Goal: Task Accomplishment & Management: Complete application form

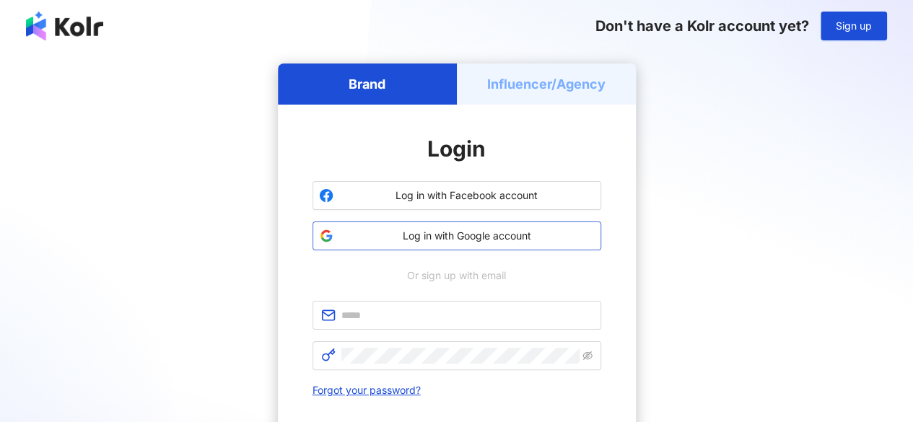
click at [517, 236] on span "Log in with Google account" at bounding box center [467, 236] width 256 height 14
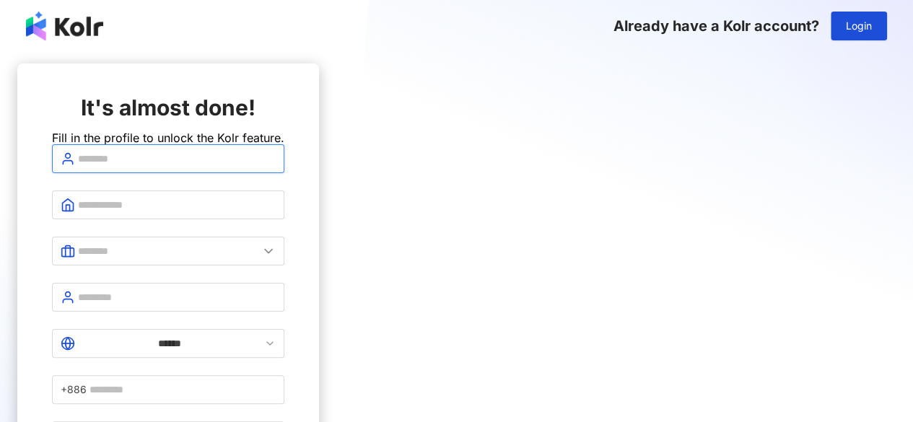
click at [276, 167] on input "text" at bounding box center [177, 159] width 198 height 16
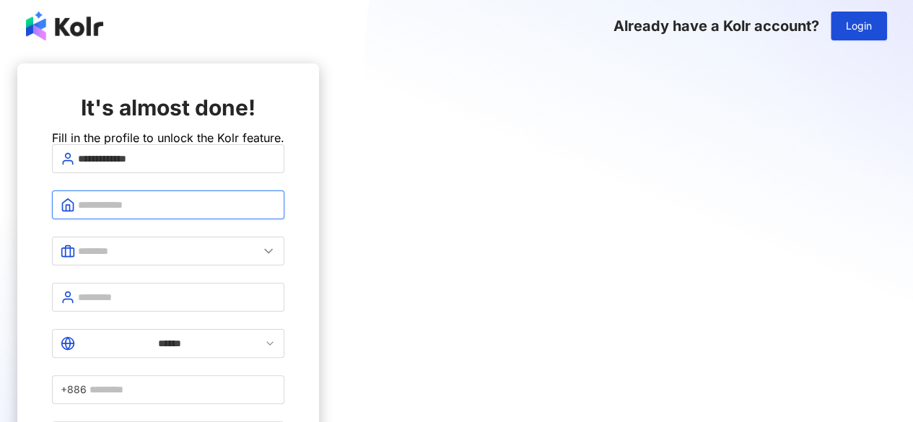
click at [276, 213] on input "text" at bounding box center [177, 205] width 198 height 16
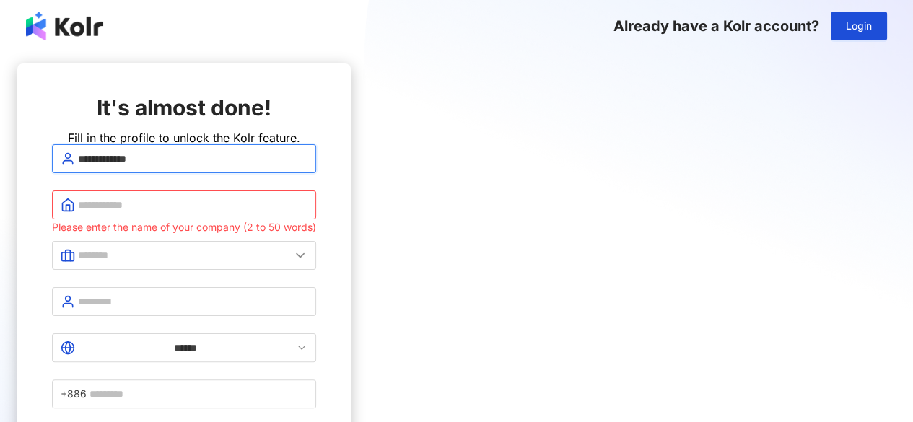
drag, startPoint x: 427, startPoint y: 187, endPoint x: 391, endPoint y: 183, distance: 35.6
click at [308, 167] on input "**********" at bounding box center [193, 159] width 230 height 16
type input "*********"
click at [316, 216] on span at bounding box center [184, 205] width 264 height 29
paste input "***"
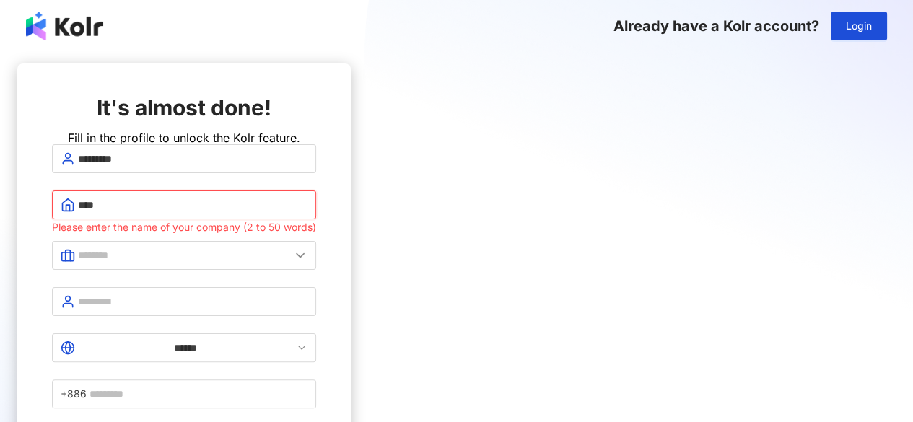
type input "***"
click at [316, 285] on form "********* *** Please enter the name of your company (2 to 50 words) ****** +886…" at bounding box center [184, 322] width 264 height 357
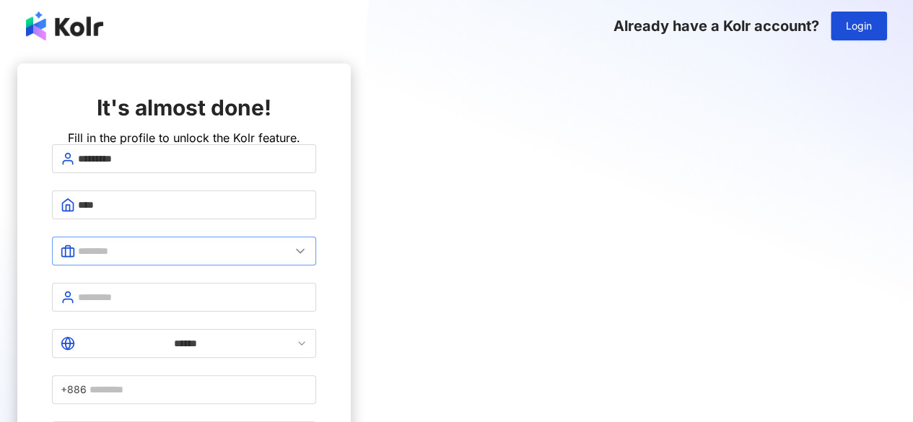
click at [316, 266] on span at bounding box center [184, 251] width 264 height 29
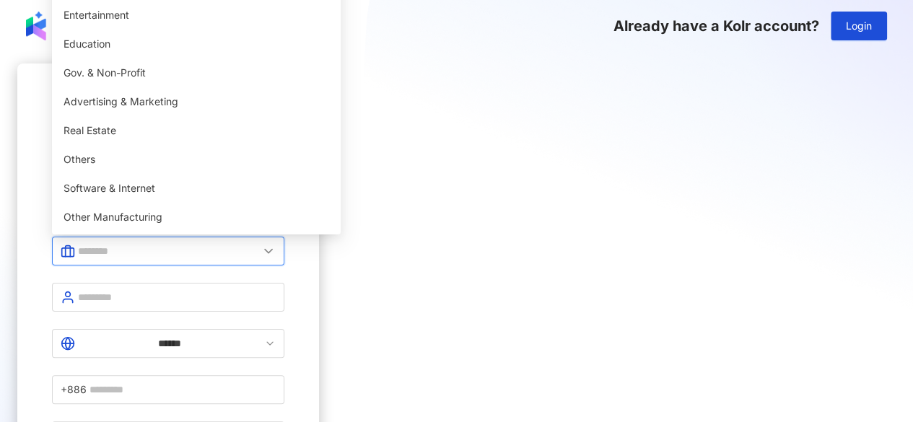
click at [259, 259] on input "text" at bounding box center [168, 251] width 181 height 16
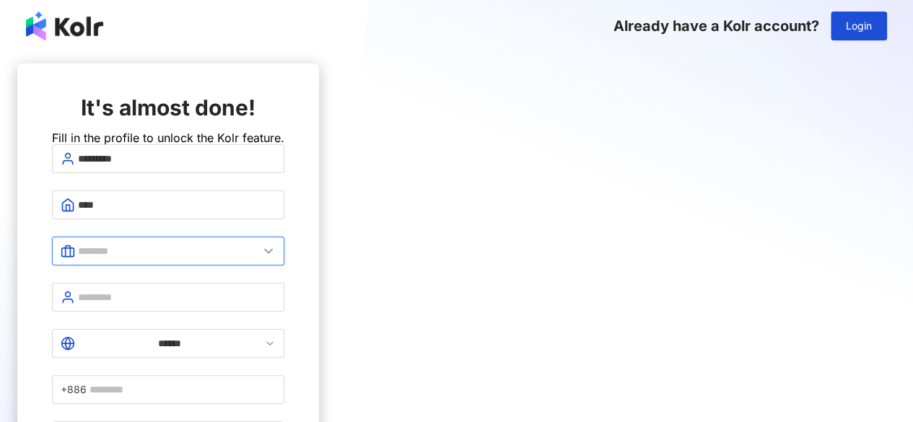
click at [259, 259] on input "text" at bounding box center [168, 251] width 181 height 16
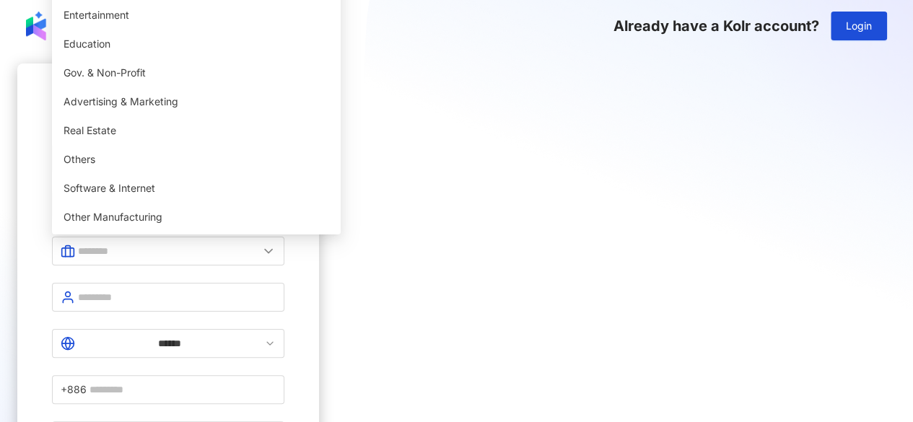
type input "******"
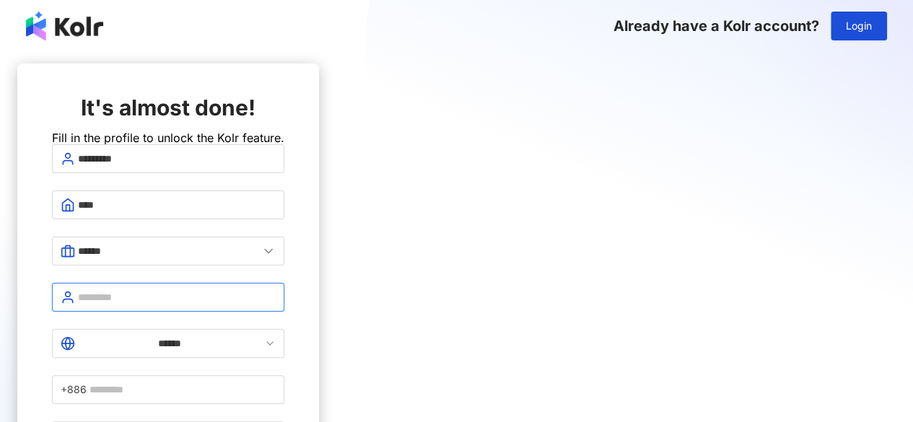
click at [276, 298] on input "text" at bounding box center [177, 298] width 198 height 16
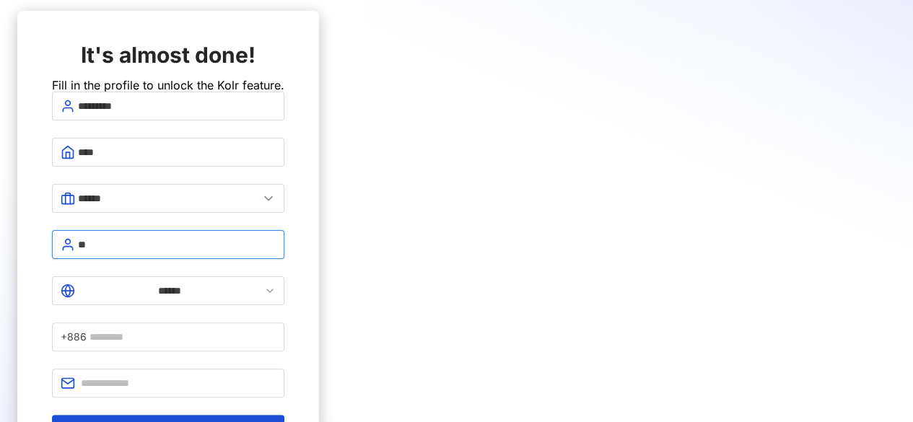
scroll to position [144, 0]
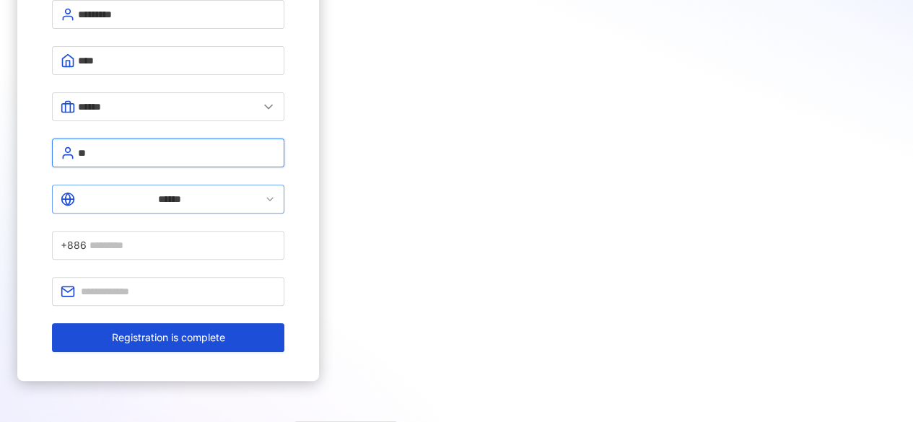
type input "**"
drag, startPoint x: 365, startPoint y: 200, endPoint x: 380, endPoint y: 196, distance: 15.1
click at [261, 200] on input "******" at bounding box center [169, 199] width 183 height 16
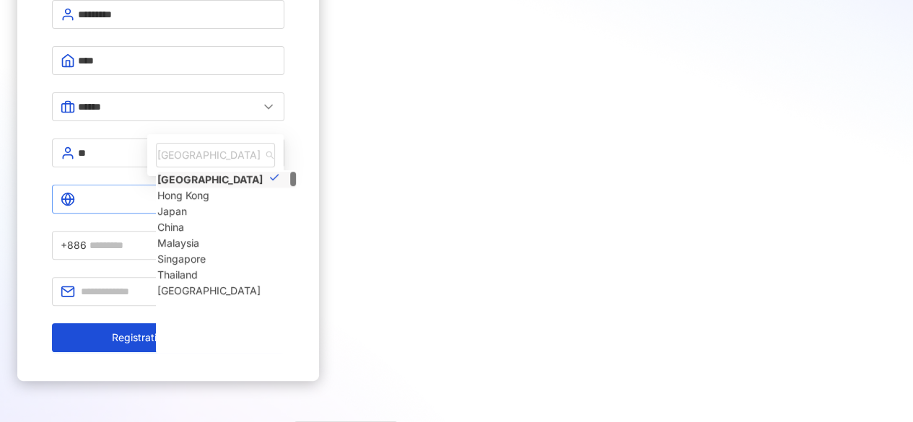
click at [276, 200] on icon at bounding box center [270, 200] width 12 height 12
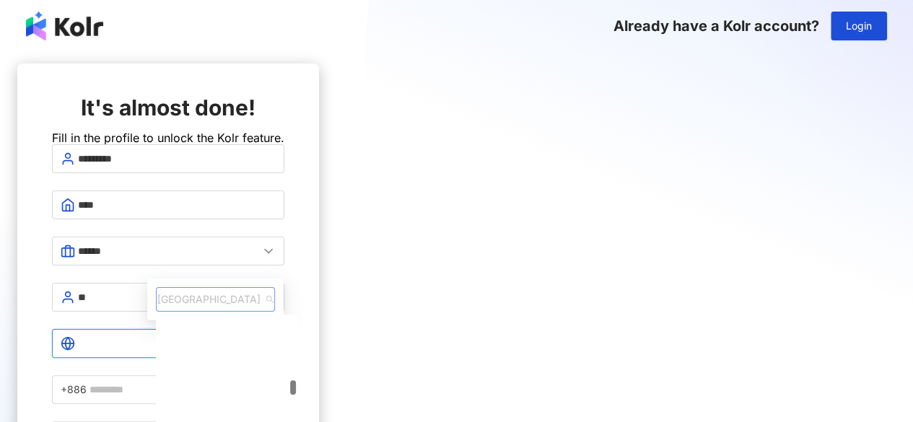
scroll to position [2599, 0]
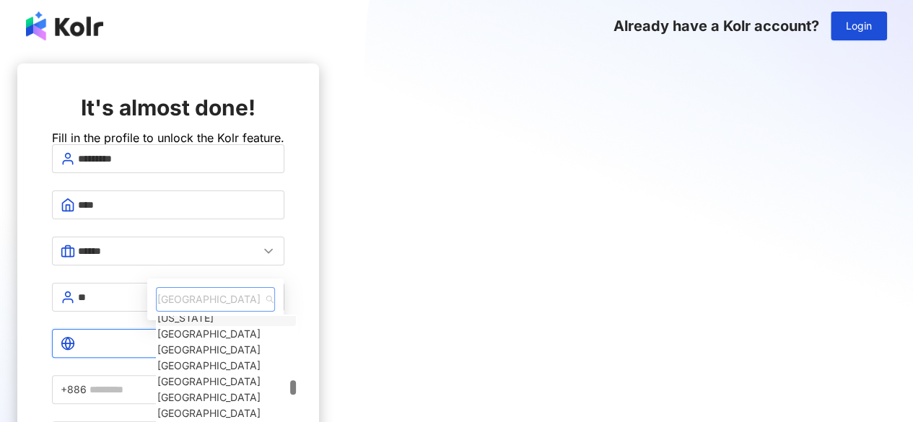
click at [275, 287] on div "Taiwan gp gu gt [US_STATE] [GEOGRAPHIC_DATA] [GEOGRAPHIC_DATA] [GEOGRAPHIC_DATA…" at bounding box center [215, 299] width 119 height 25
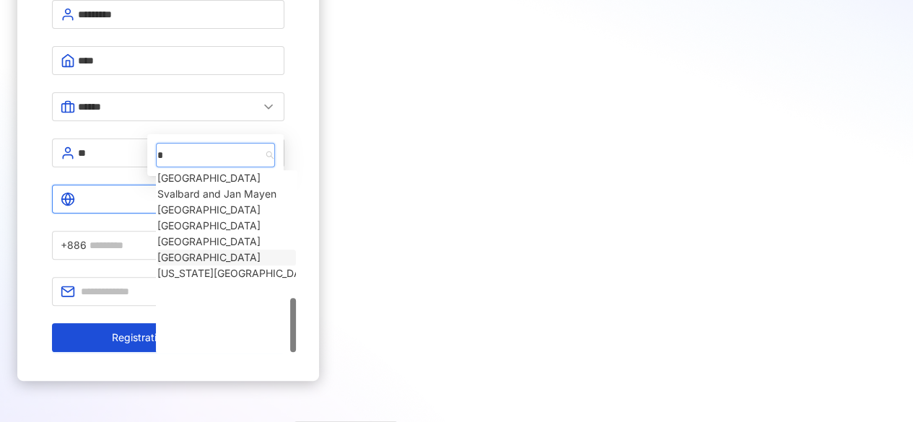
scroll to position [0, 0]
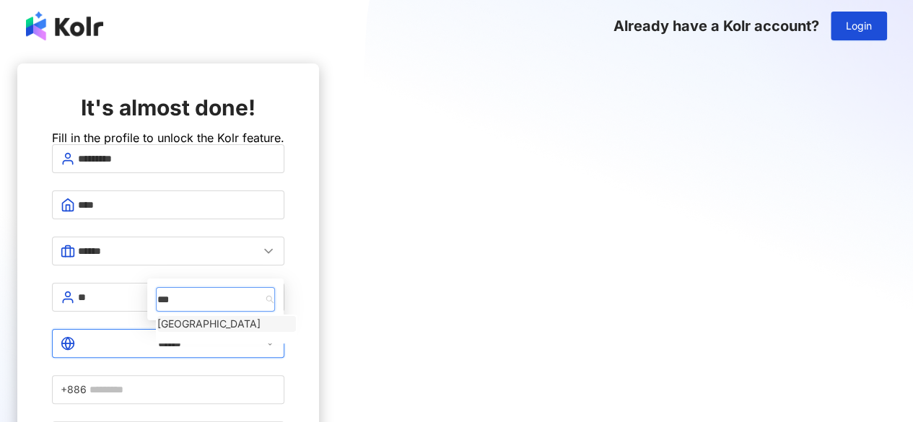
type input "****"
click at [261, 316] on div "[GEOGRAPHIC_DATA]" at bounding box center [208, 324] width 103 height 16
type input "*******"
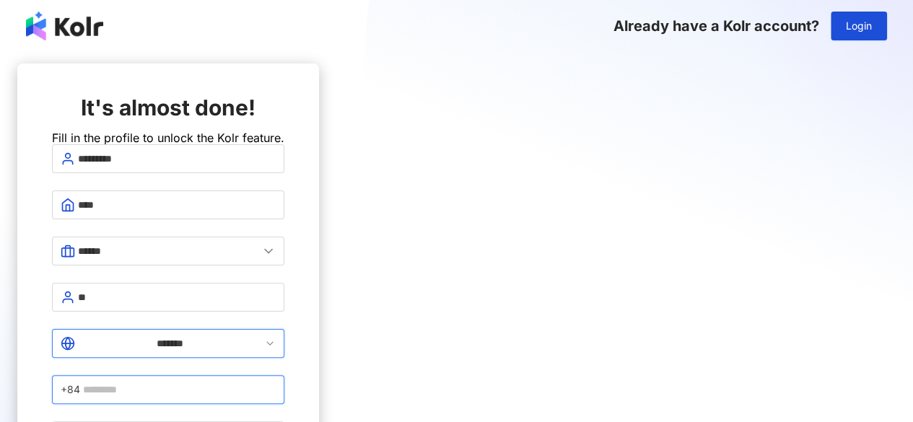
click at [276, 382] on input "text" at bounding box center [179, 390] width 193 height 16
type input "**********"
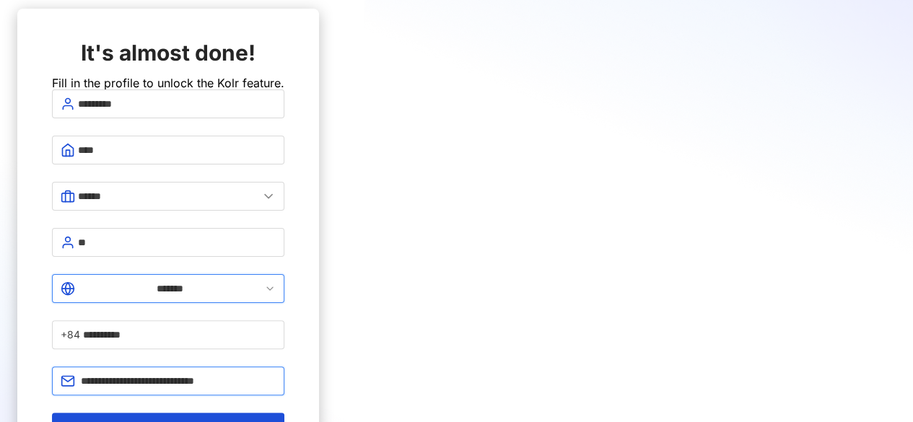
scroll to position [144, 0]
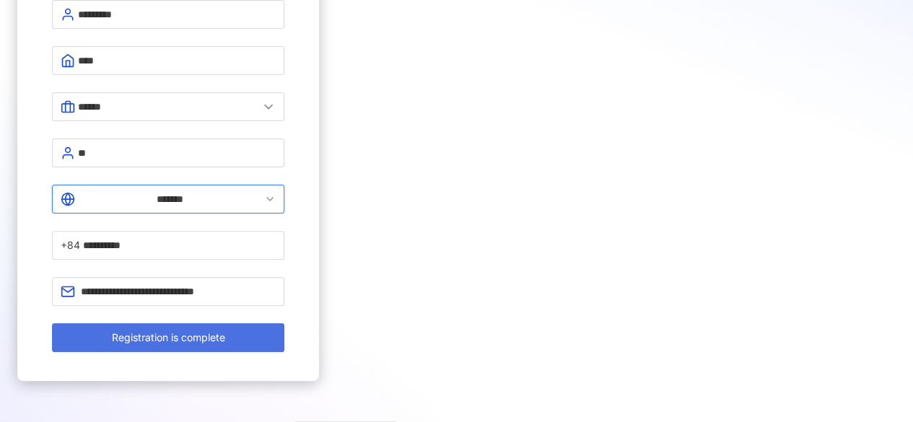
click at [284, 323] on button "Registration is complete" at bounding box center [168, 337] width 233 height 29
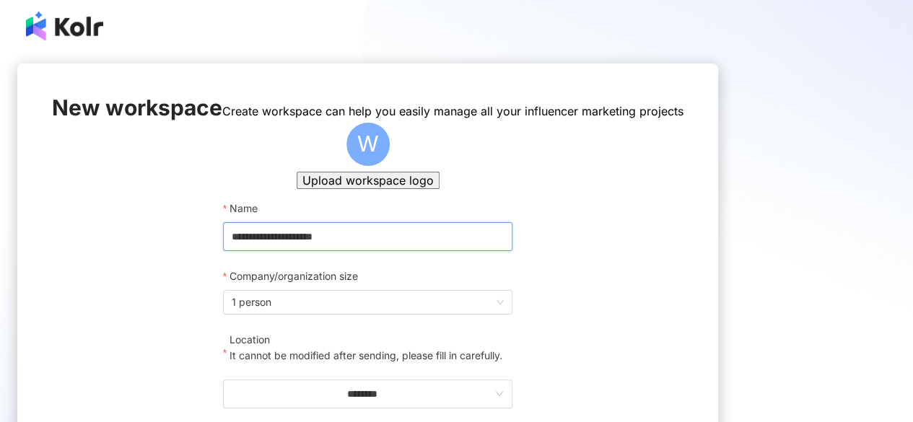
click at [442, 251] on input "**********" at bounding box center [368, 236] width 290 height 29
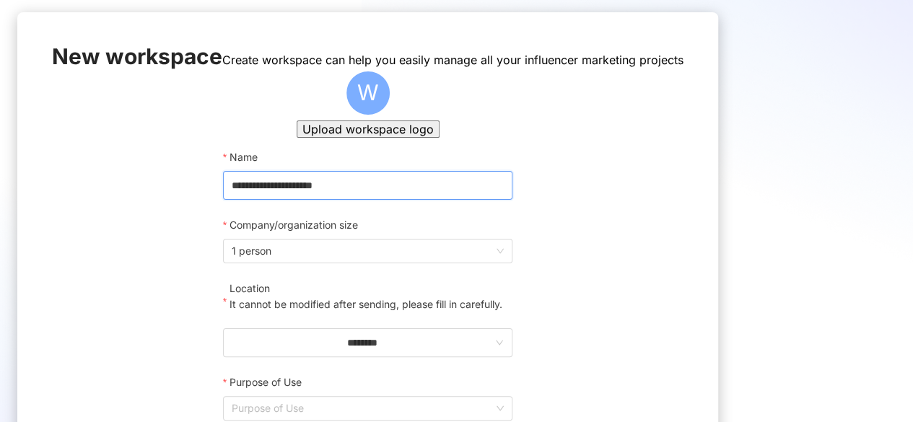
scroll to position [144, 0]
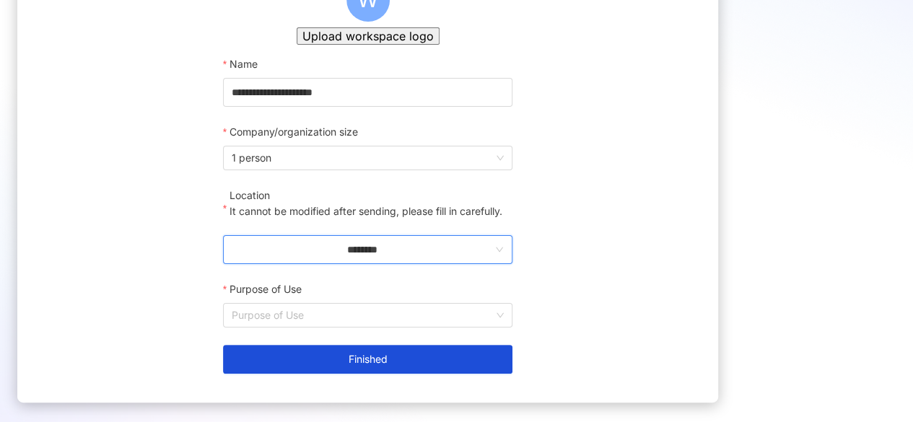
click at [386, 258] on input "********" at bounding box center [362, 250] width 261 height 16
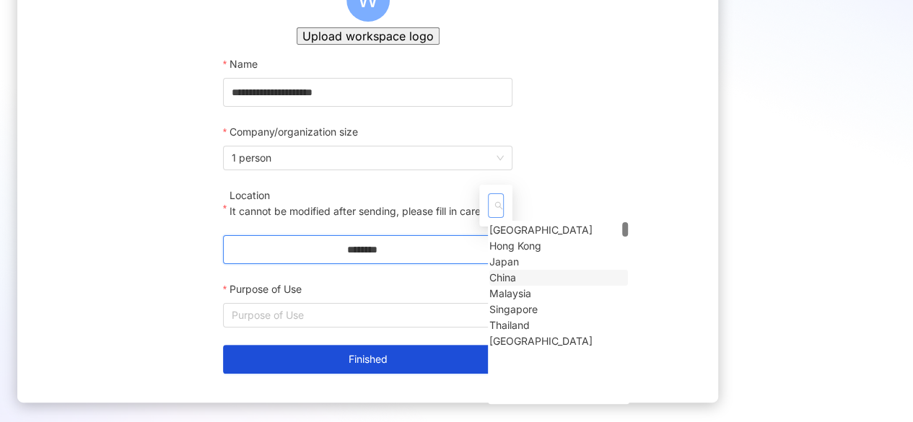
scroll to position [72, 0]
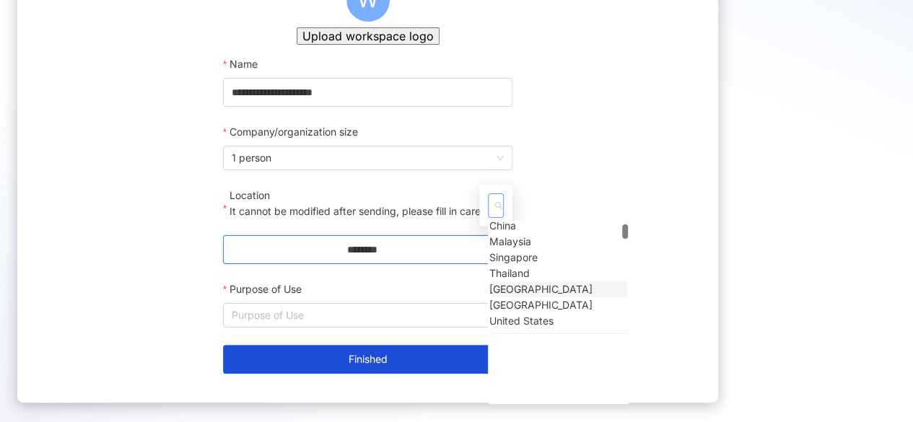
click at [539, 282] on div "[GEOGRAPHIC_DATA]" at bounding box center [541, 290] width 103 height 16
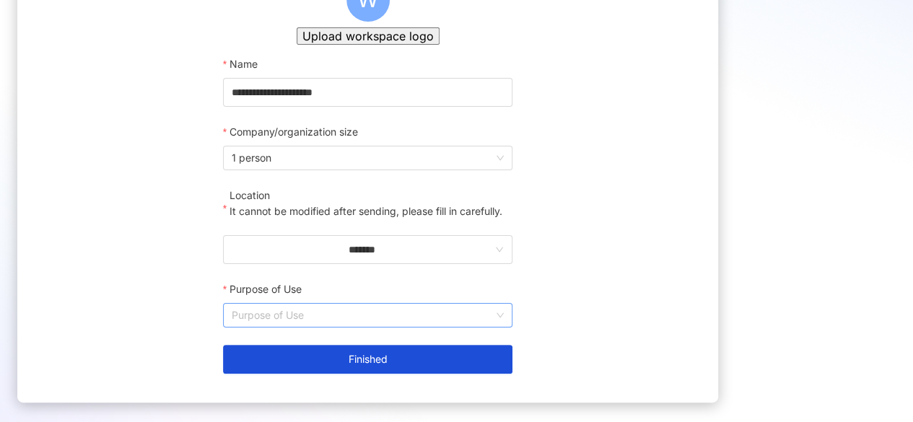
click at [417, 327] on input "Purpose of Use" at bounding box center [368, 315] width 272 height 23
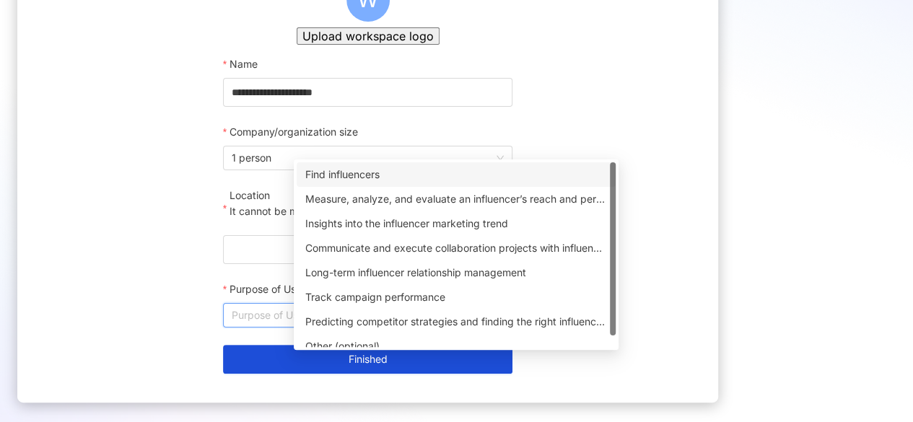
click at [443, 175] on div "Find influencers" at bounding box center [456, 175] width 302 height 16
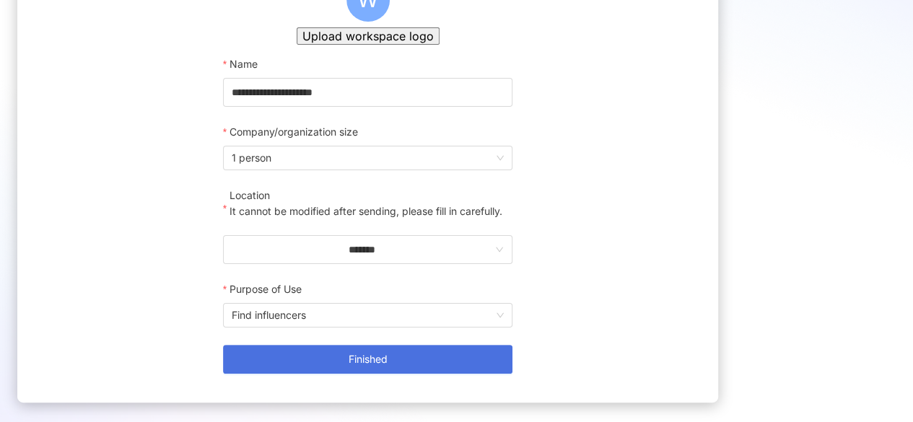
click at [439, 374] on button "Finished" at bounding box center [368, 359] width 290 height 29
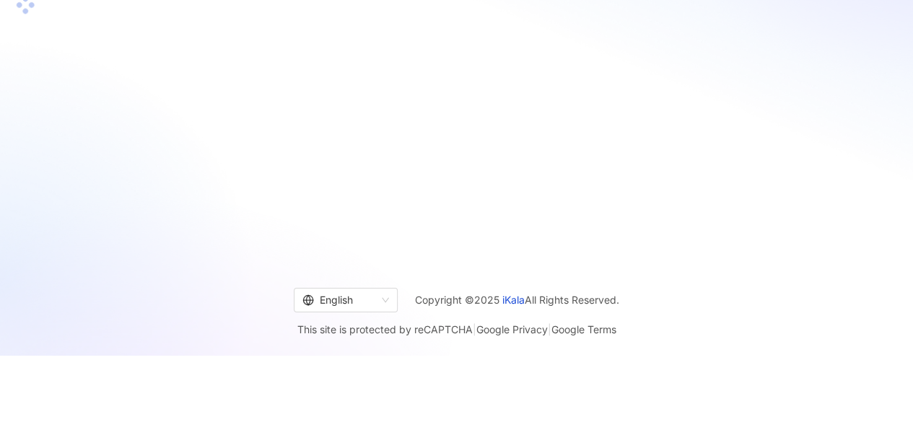
scroll to position [66, 0]
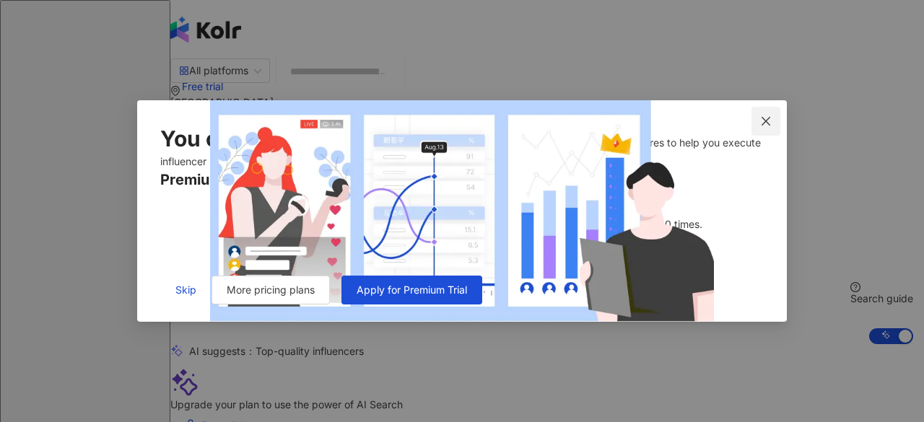
click at [767, 116] on icon "close" at bounding box center [766, 122] width 12 height 12
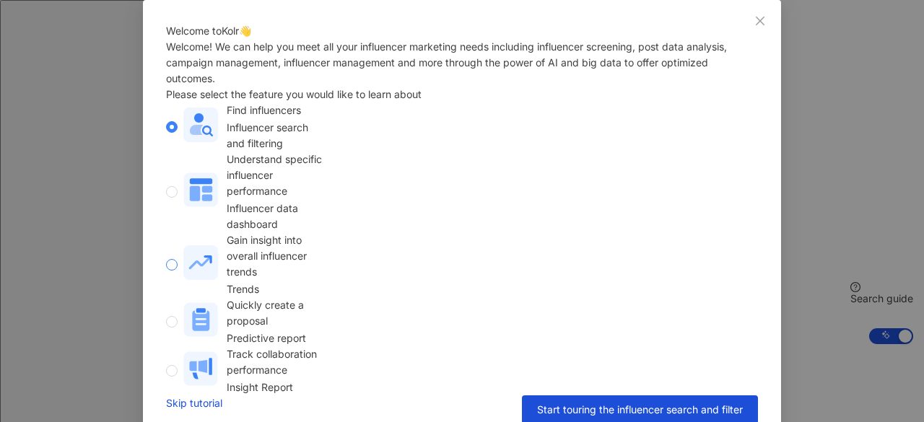
scroll to position [109, 0]
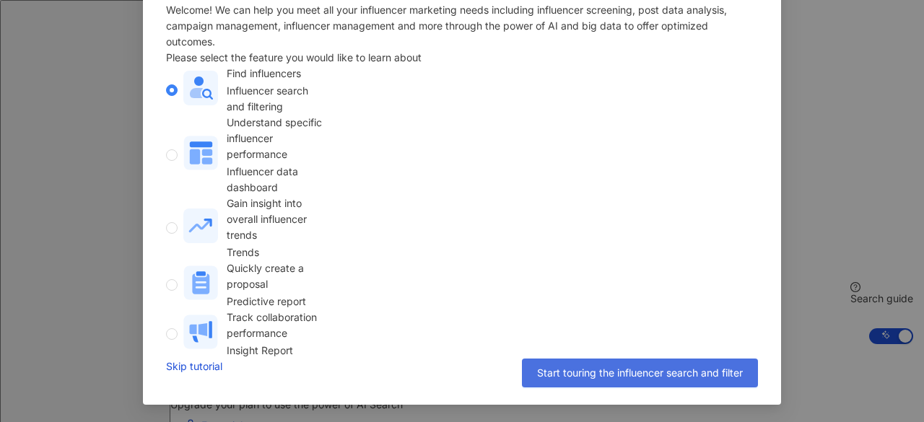
click at [585, 373] on span "Start touring the influencer search and filter" at bounding box center [640, 374] width 206 height 12
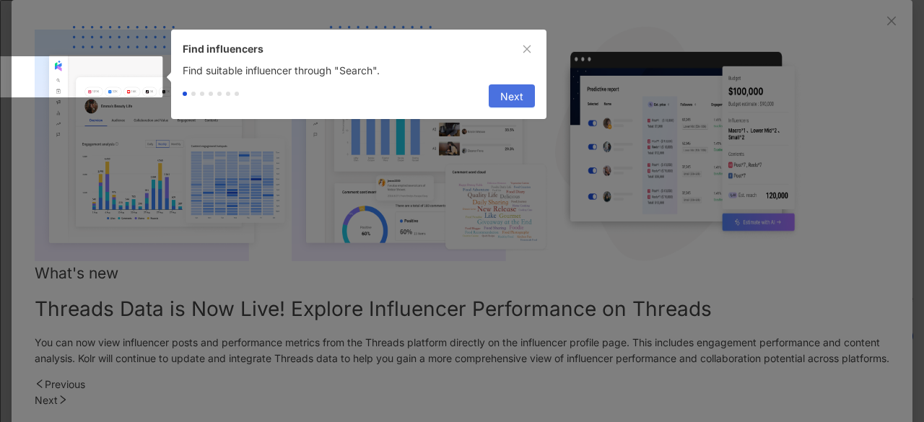
click at [507, 103] on span "Next" at bounding box center [511, 96] width 23 height 23
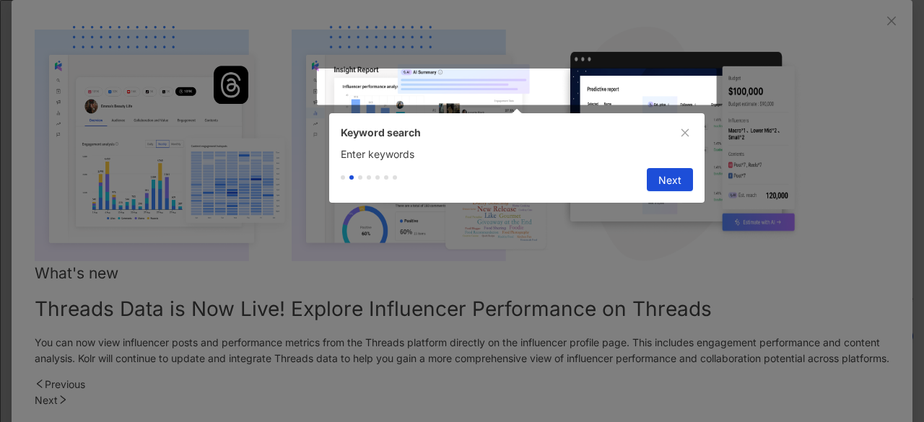
type input "**********"
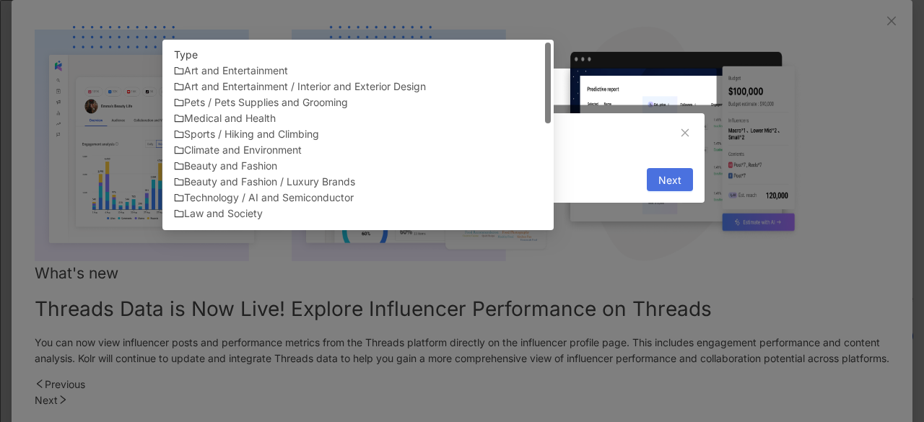
click at [664, 184] on span "Next" at bounding box center [670, 180] width 23 height 23
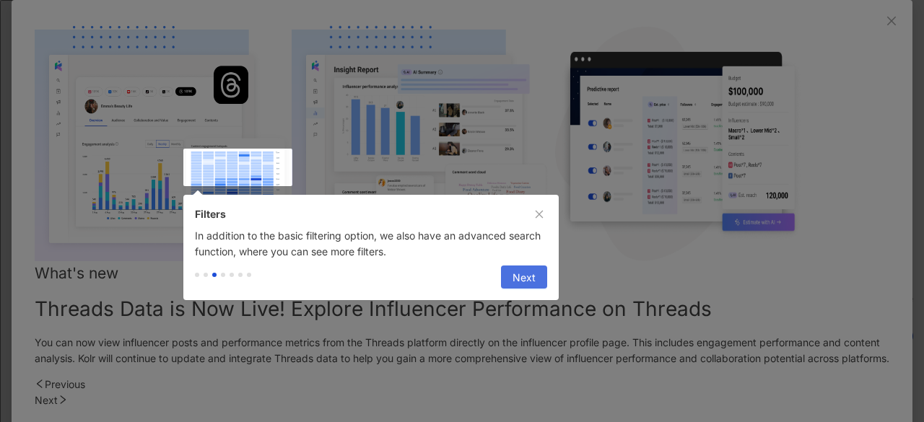
click at [528, 281] on span "Next" at bounding box center [524, 277] width 23 height 23
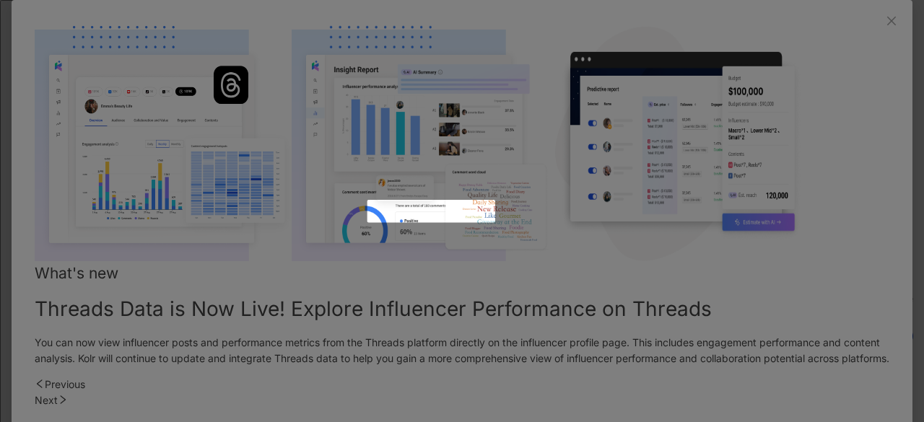
scroll to position [509, 0]
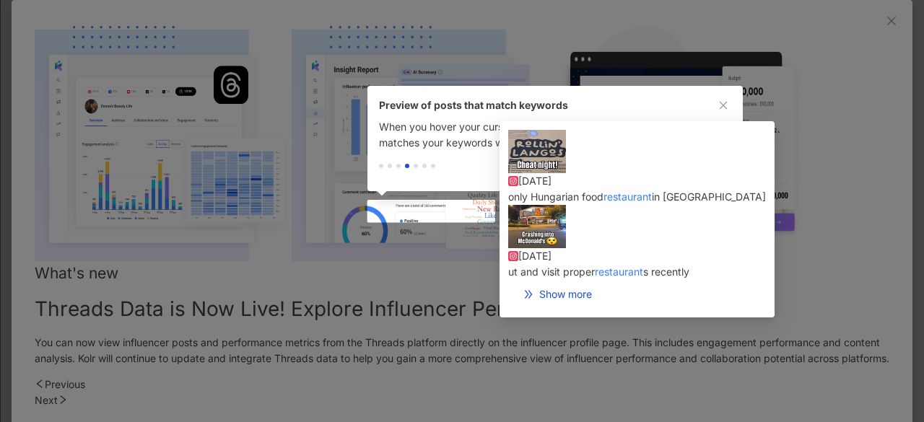
click at [708, 156] on div "Previous Next" at bounding box center [555, 171] width 375 height 40
click at [709, 167] on span "Next" at bounding box center [708, 168] width 23 height 23
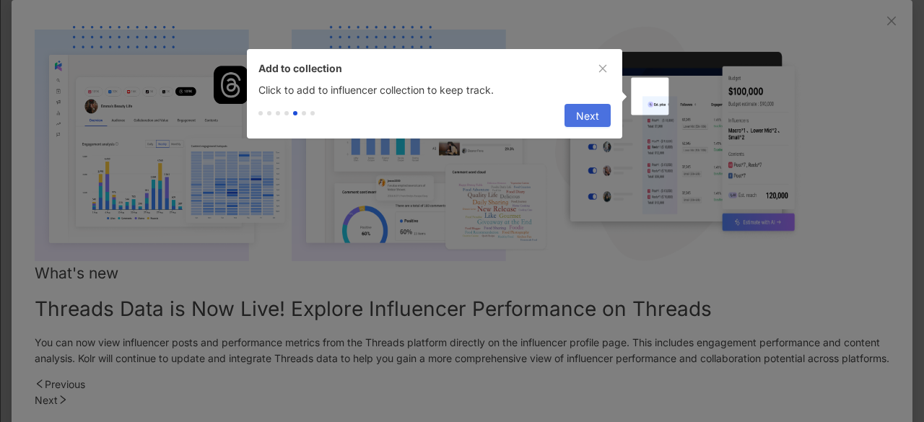
click at [581, 118] on span "Next" at bounding box center [587, 116] width 23 height 23
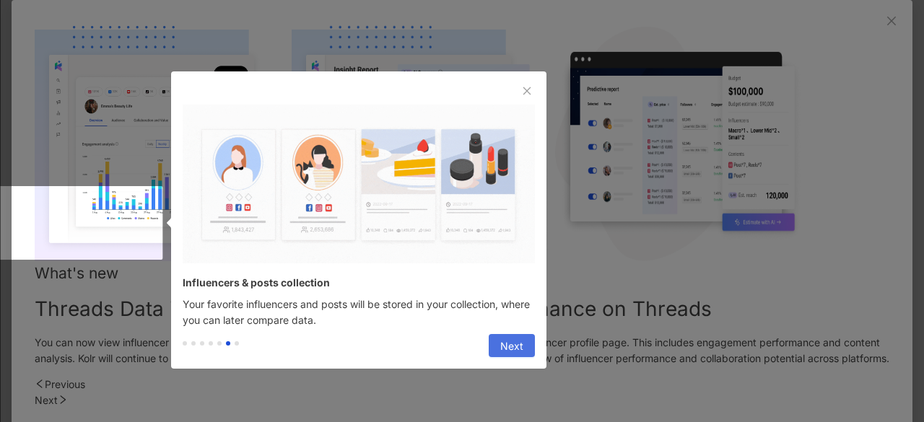
click at [503, 346] on span "Next" at bounding box center [511, 346] width 23 height 23
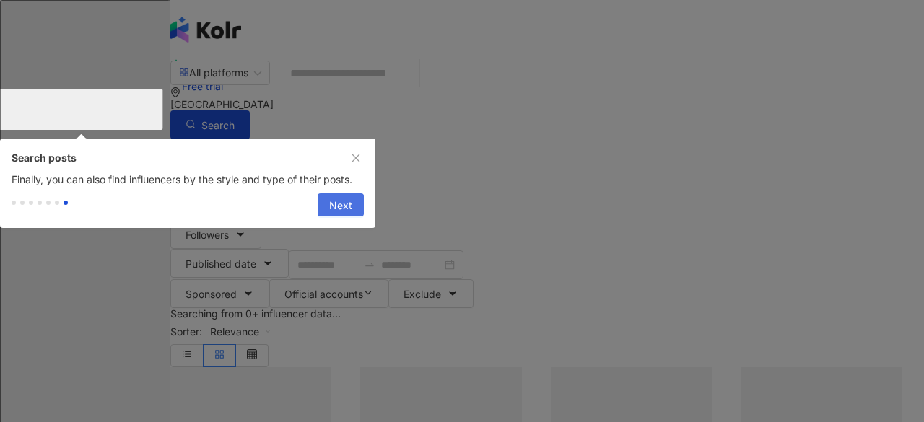
click at [355, 217] on button "Next" at bounding box center [341, 205] width 46 height 23
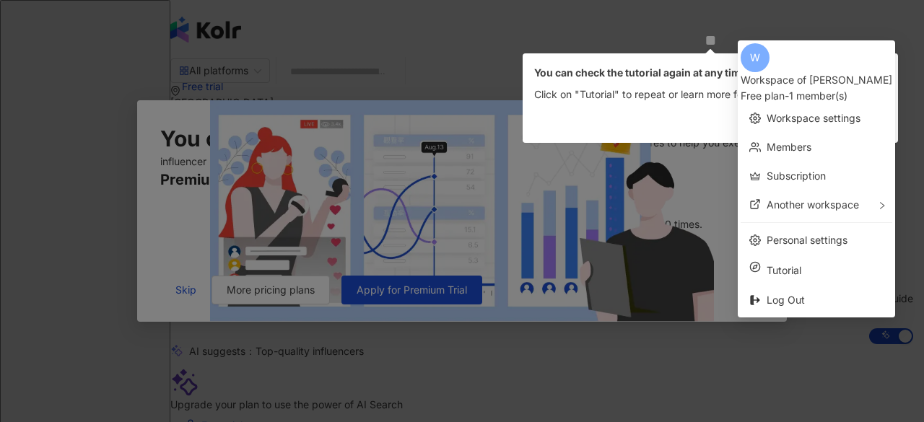
click at [877, 73] on icon "close" at bounding box center [879, 73] width 10 height 10
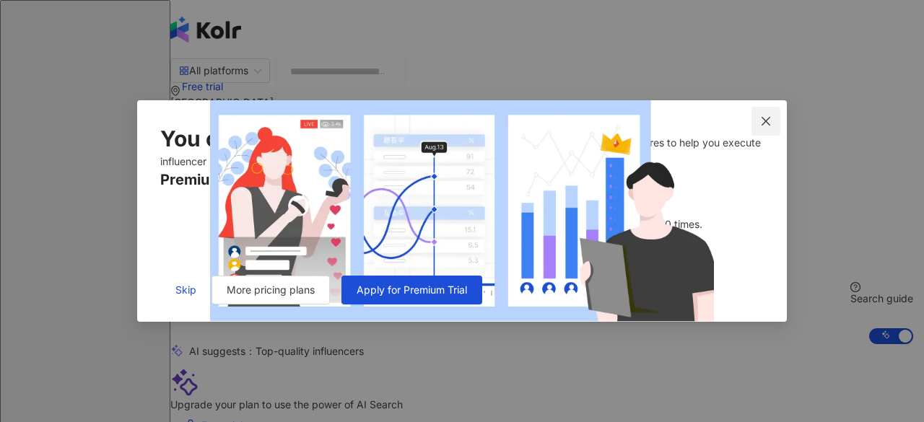
click at [774, 116] on span "Close" at bounding box center [766, 122] width 29 height 12
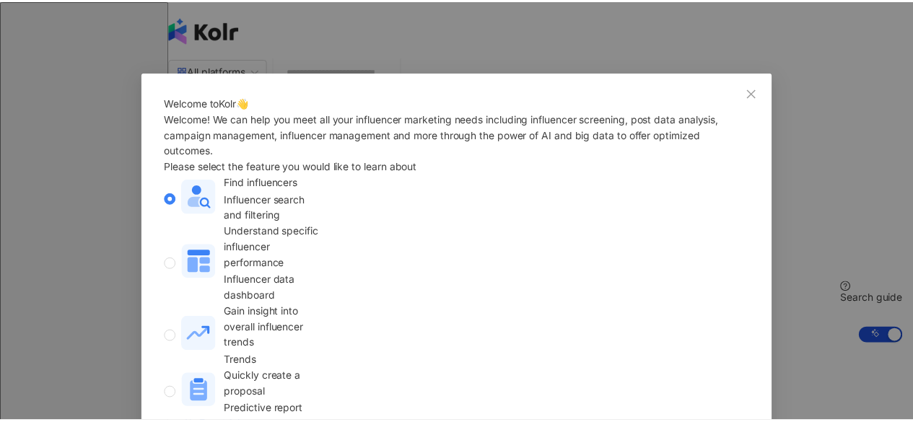
scroll to position [72, 0]
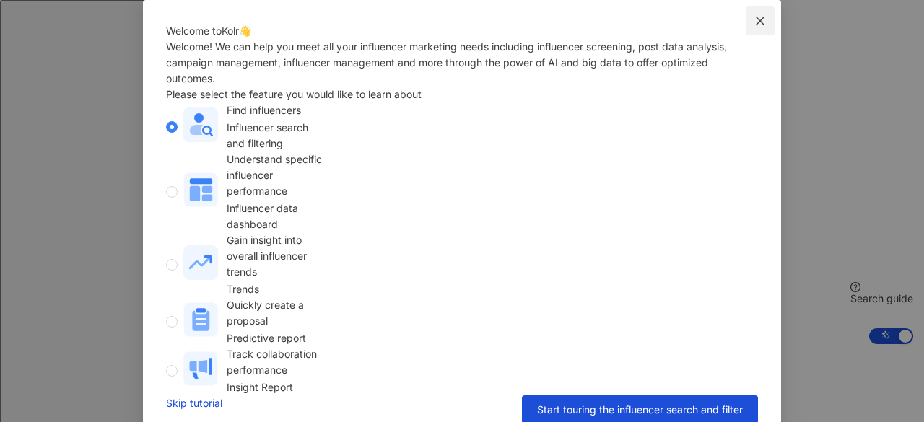
click at [761, 17] on span "Close" at bounding box center [760, 21] width 29 height 12
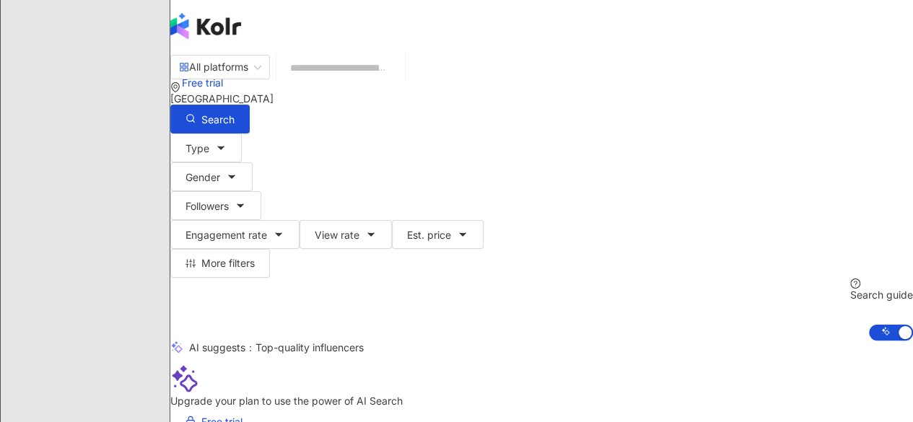
scroll to position [0, 0]
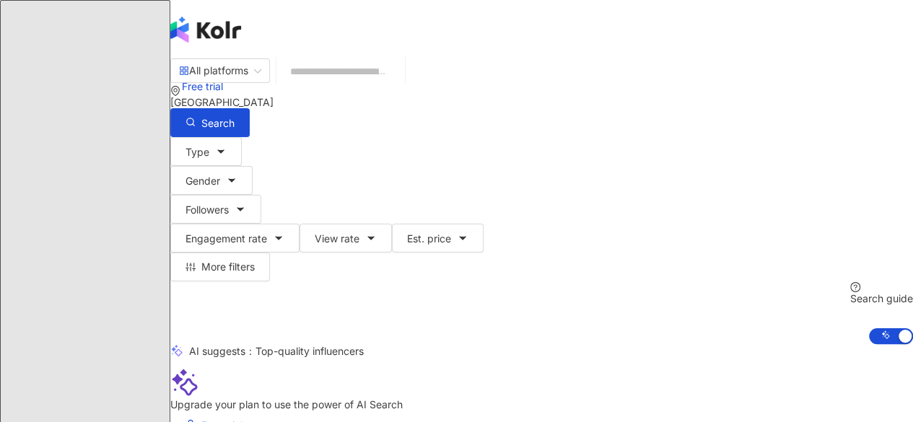
click at [384, 74] on input "search" at bounding box center [340, 71] width 117 height 27
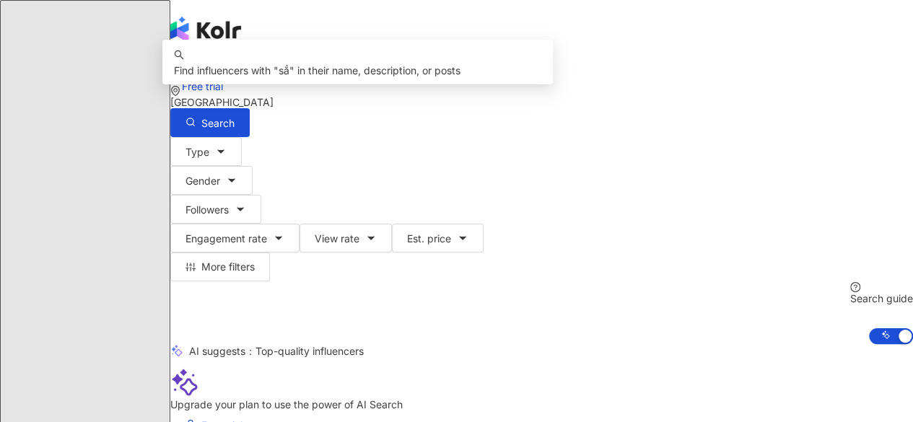
type input "*"
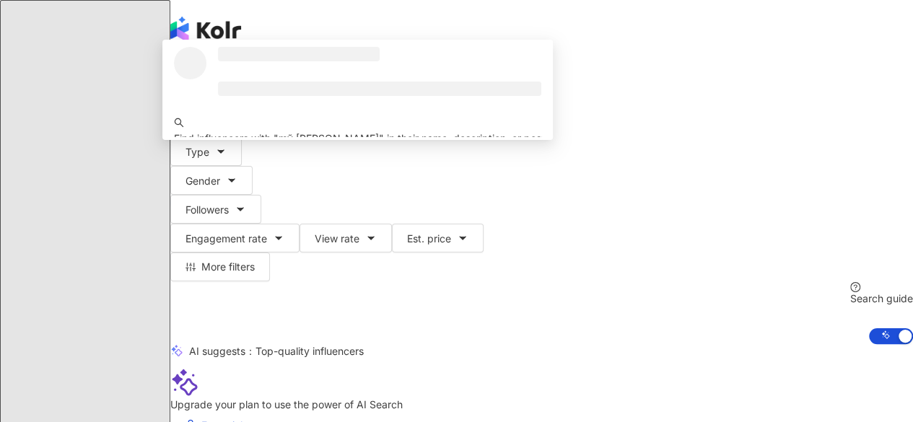
type input "*******"
click at [196, 117] on icon "button" at bounding box center [191, 122] width 10 height 10
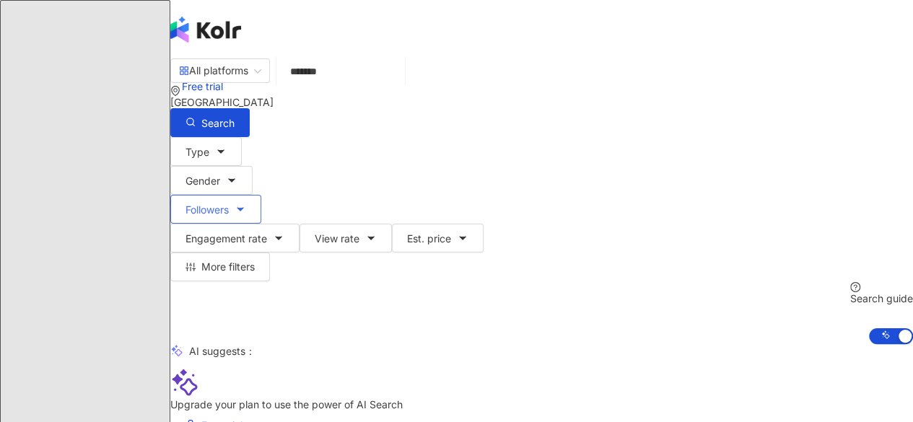
click at [261, 195] on button "Followers" at bounding box center [215, 209] width 91 height 29
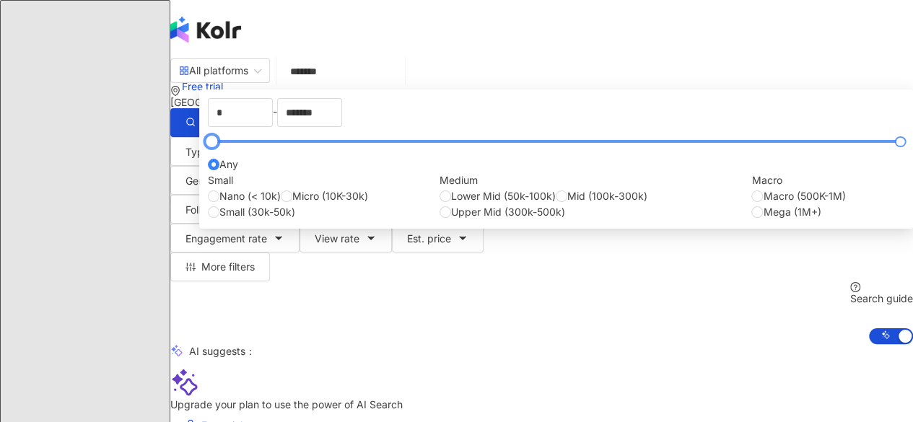
click at [407, 146] on div at bounding box center [556, 141] width 689 height 9
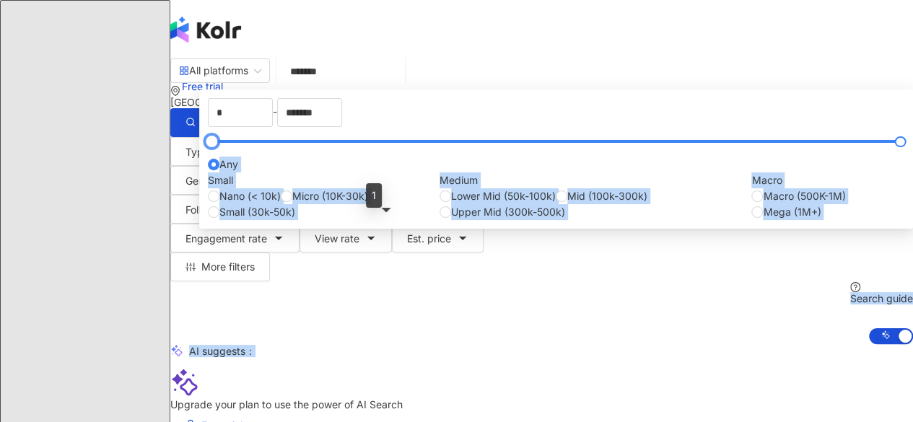
drag, startPoint x: 402, startPoint y: 222, endPoint x: 357, endPoint y: 218, distance: 45.6
click at [360, 233] on span "View rate" at bounding box center [337, 239] width 45 height 12
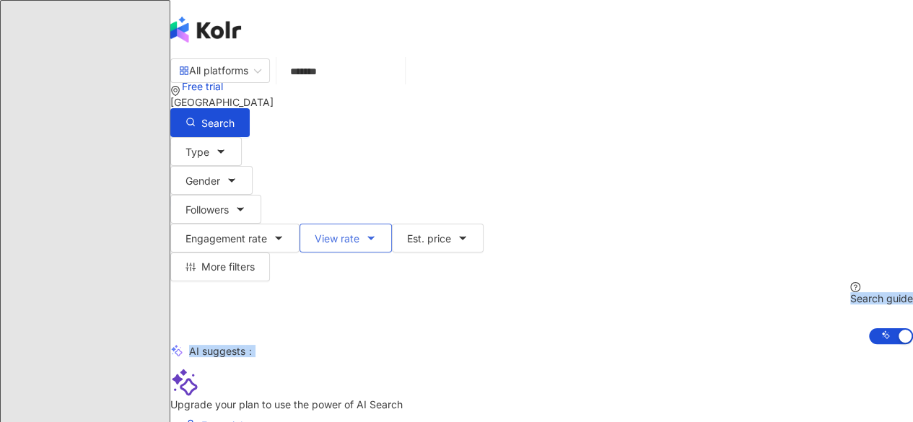
click at [392, 224] on button "View rate" at bounding box center [346, 238] width 92 height 29
click at [708, 188] on div "All platforms ******* [GEOGRAPHIC_DATA] Search loading Find influencers with " …" at bounding box center [541, 201] width 743 height 287
click at [377, 233] on icon "button" at bounding box center [371, 239] width 12 height 12
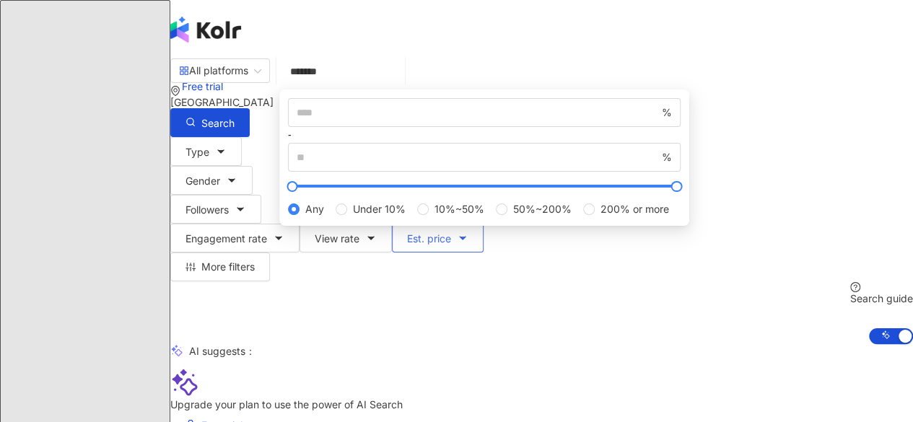
click at [451, 233] on span "Est. price" at bounding box center [429, 239] width 44 height 12
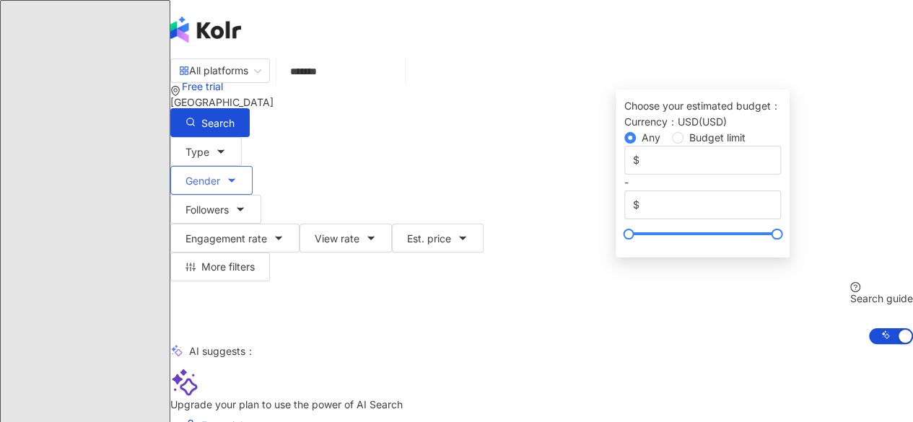
click at [238, 175] on icon "button" at bounding box center [232, 181] width 12 height 12
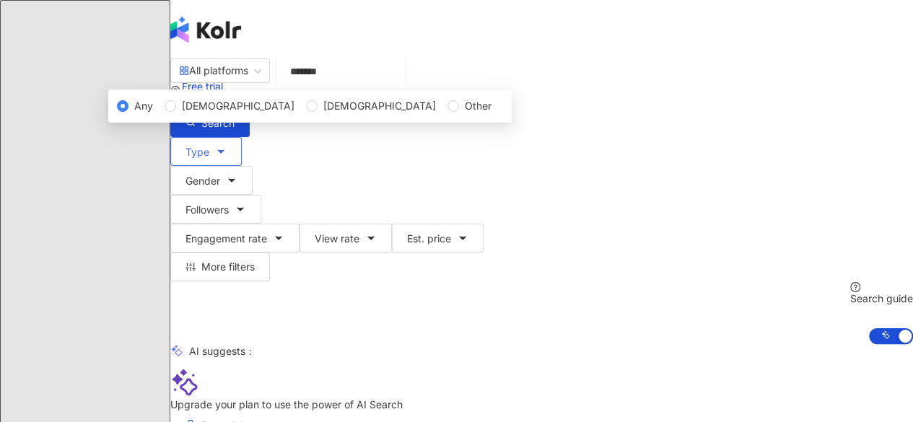
click at [242, 138] on button "Type" at bounding box center [205, 151] width 71 height 29
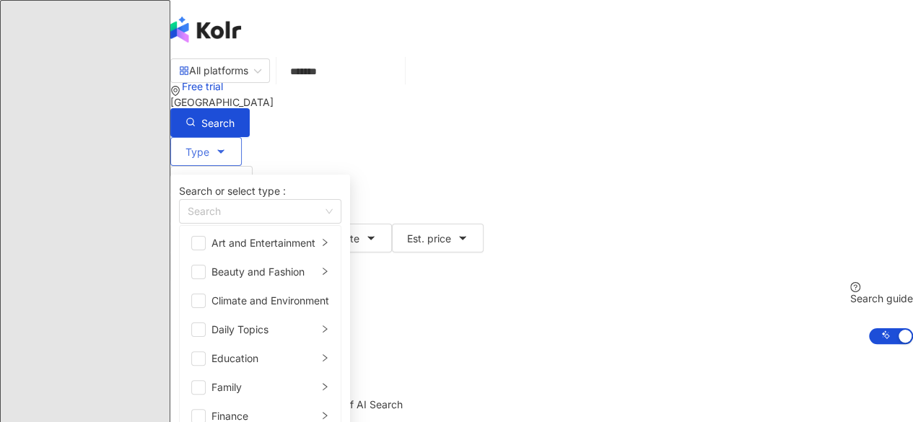
scroll to position [500, 0]
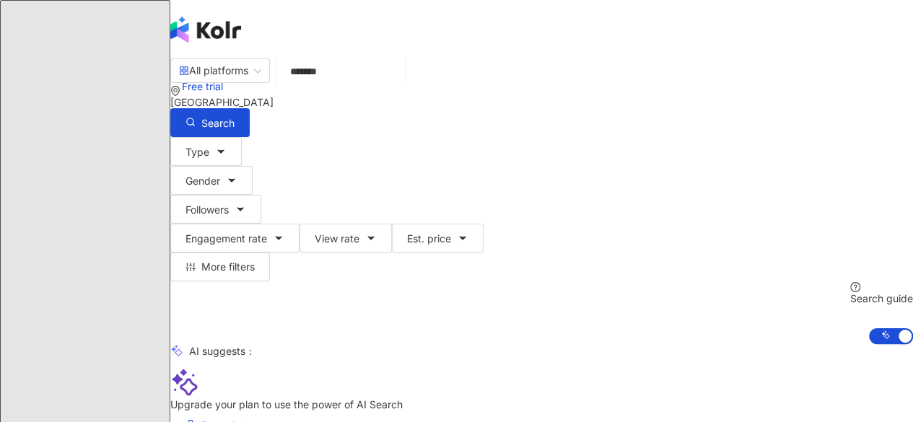
click at [673, 199] on div "All platforms ******* [GEOGRAPHIC_DATA] Search loading Find influencers with " …" at bounding box center [541, 201] width 743 height 287
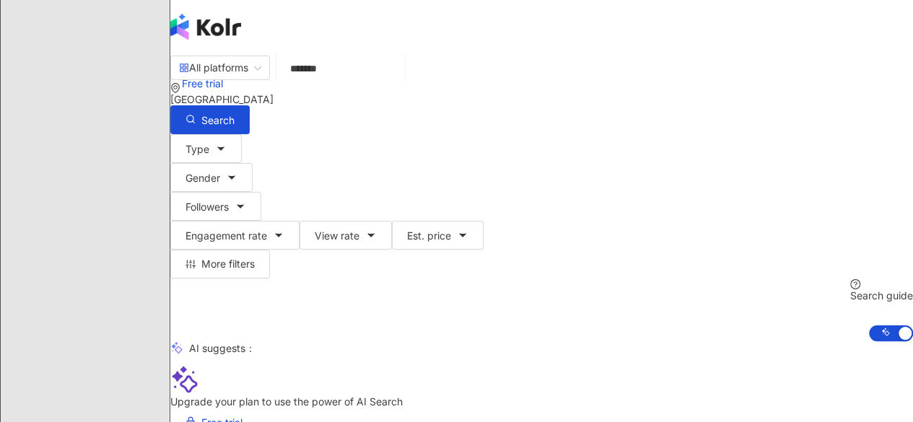
scroll to position [0, 0]
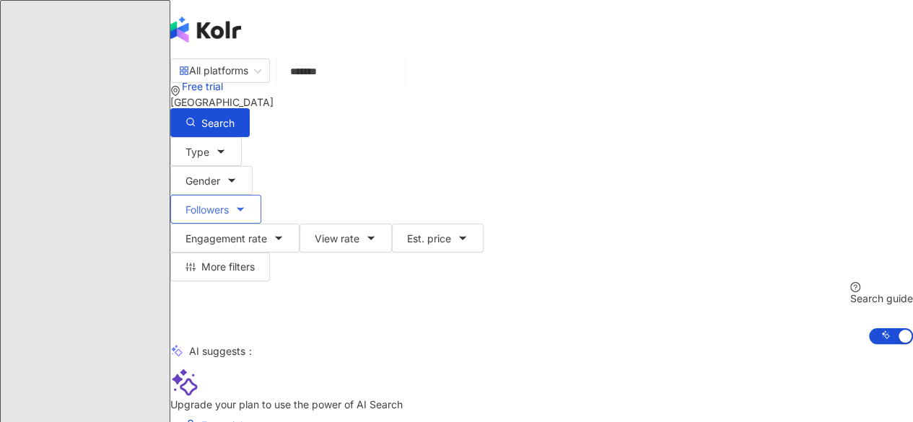
click at [229, 204] on span "Followers" at bounding box center [207, 210] width 43 height 12
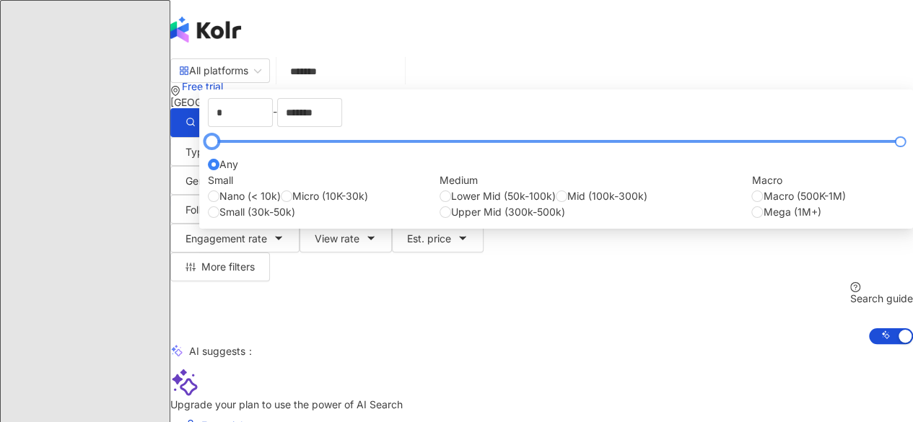
click at [439, 146] on div at bounding box center [556, 141] width 689 height 9
click at [419, 146] on div at bounding box center [556, 141] width 689 height 9
click at [288, 146] on div at bounding box center [284, 142] width 8 height 8
click at [396, 146] on div at bounding box center [556, 141] width 689 height 9
click at [381, 146] on div at bounding box center [556, 141] width 689 height 9
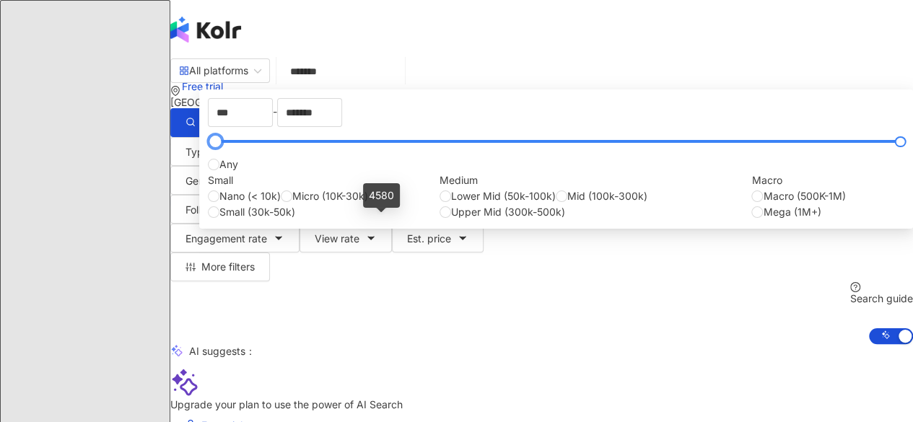
type input "*"
drag, startPoint x: 378, startPoint y: 220, endPoint x: 349, endPoint y: 217, distance: 29.0
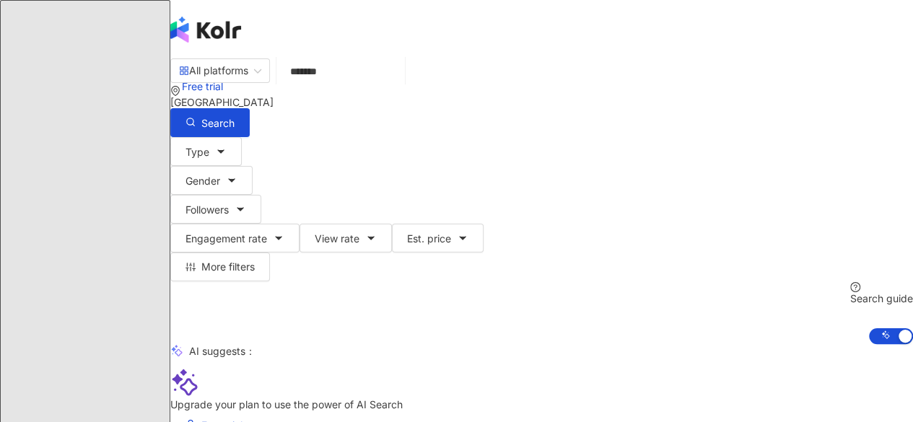
click at [196, 411] on icon at bounding box center [191, 425] width 10 height 10
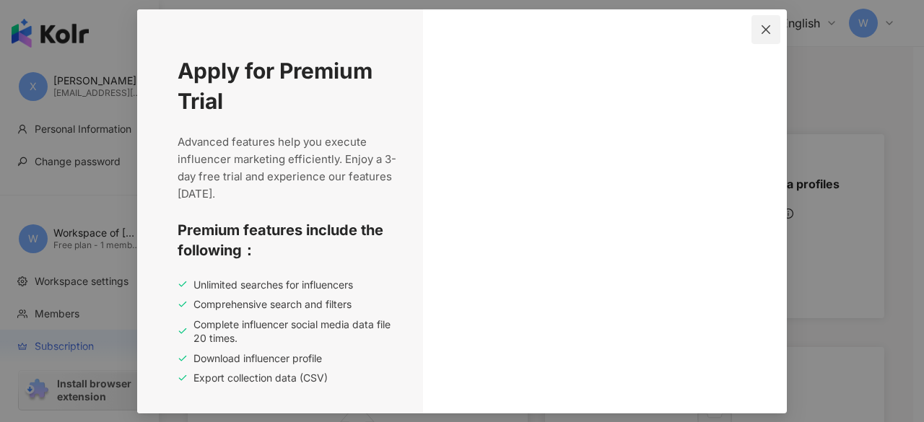
click at [767, 28] on icon "close" at bounding box center [766, 29] width 9 height 9
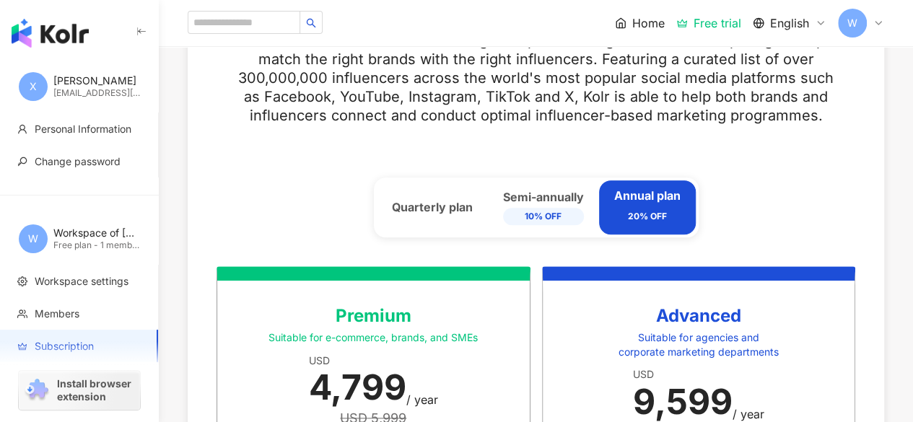
scroll to position [433, 0]
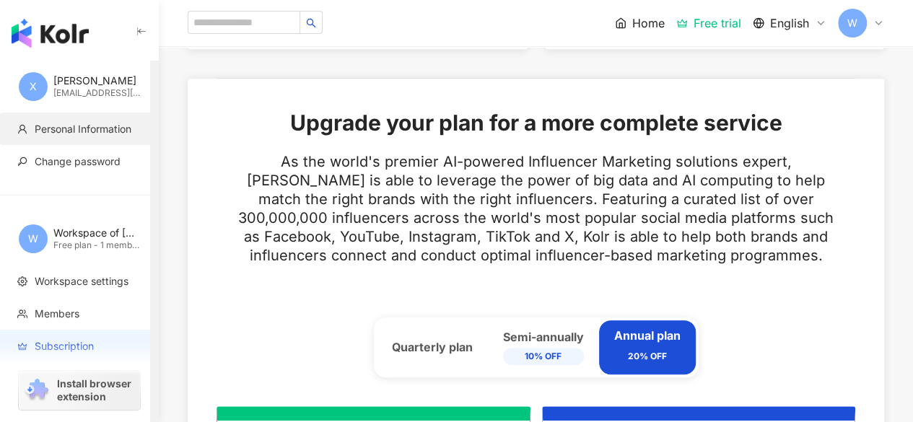
click at [97, 134] on span "Personal Information" at bounding box center [83, 129] width 97 height 14
